Goal: Task Accomplishment & Management: Manage account settings

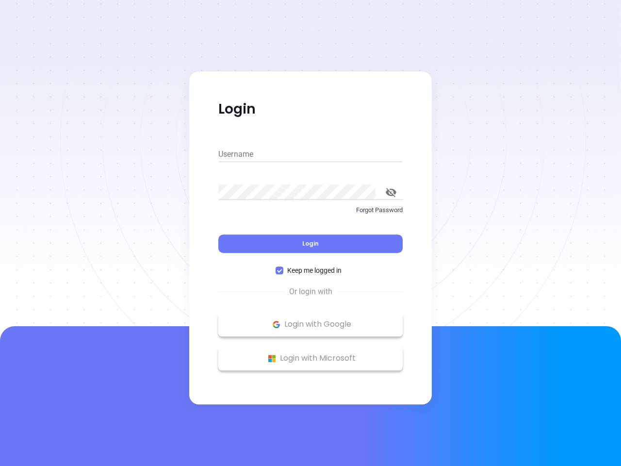
click at [311, 233] on div "Login" at bounding box center [310, 238] width 185 height 30
click at [311, 154] on input "Username" at bounding box center [310, 155] width 185 height 16
click at [391, 192] on icon "toggle password visibility" at bounding box center [391, 192] width 11 height 9
click at [311, 244] on span "Login" at bounding box center [310, 243] width 17 height 8
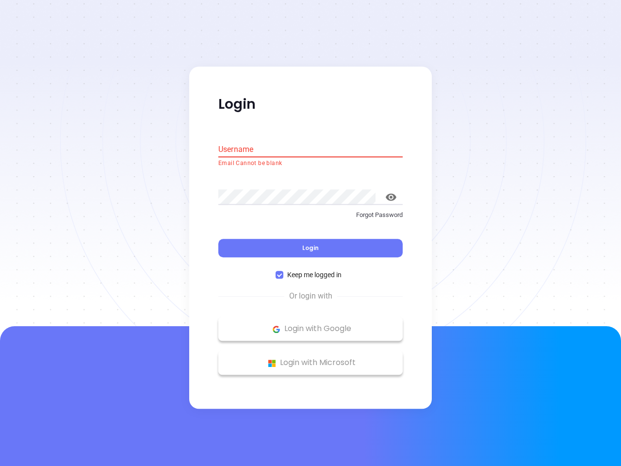
click at [311, 270] on span "Keep me logged in" at bounding box center [315, 275] width 62 height 11
click at [284, 271] on input "Keep me logged in" at bounding box center [280, 275] width 8 height 8
checkbox input "false"
click at [311, 324] on p "Login with Google" at bounding box center [310, 329] width 175 height 15
click at [311, 358] on p "Login with Microsoft" at bounding box center [310, 363] width 175 height 15
